Goal: Complete application form

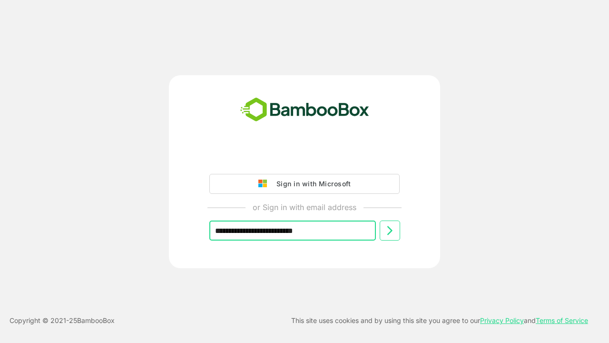
type input "**********"
click at [390, 230] on icon at bounding box center [389, 230] width 11 height 11
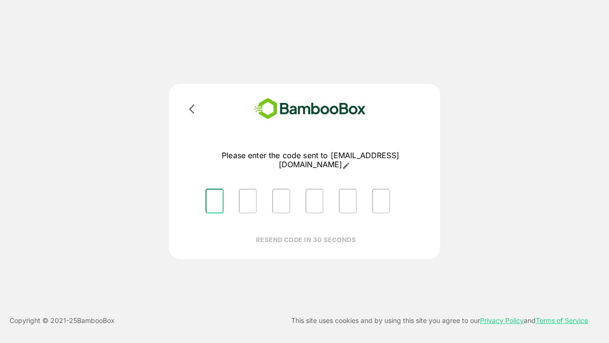
type input "*"
